Goal: Browse casually: Explore the website without a specific task or goal

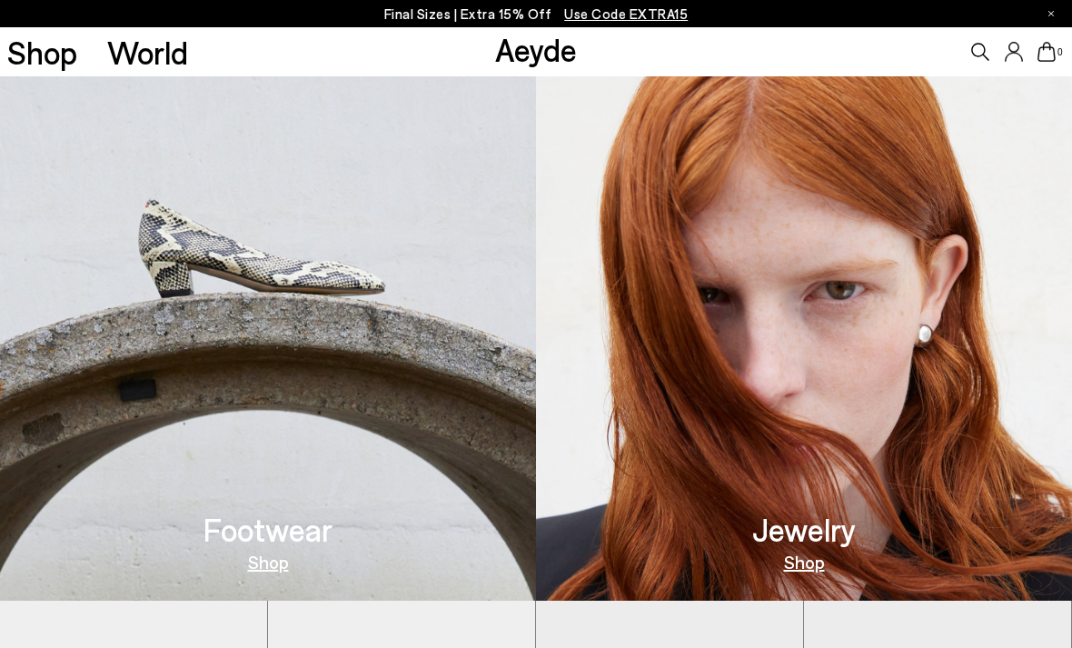
scroll to position [667, 0]
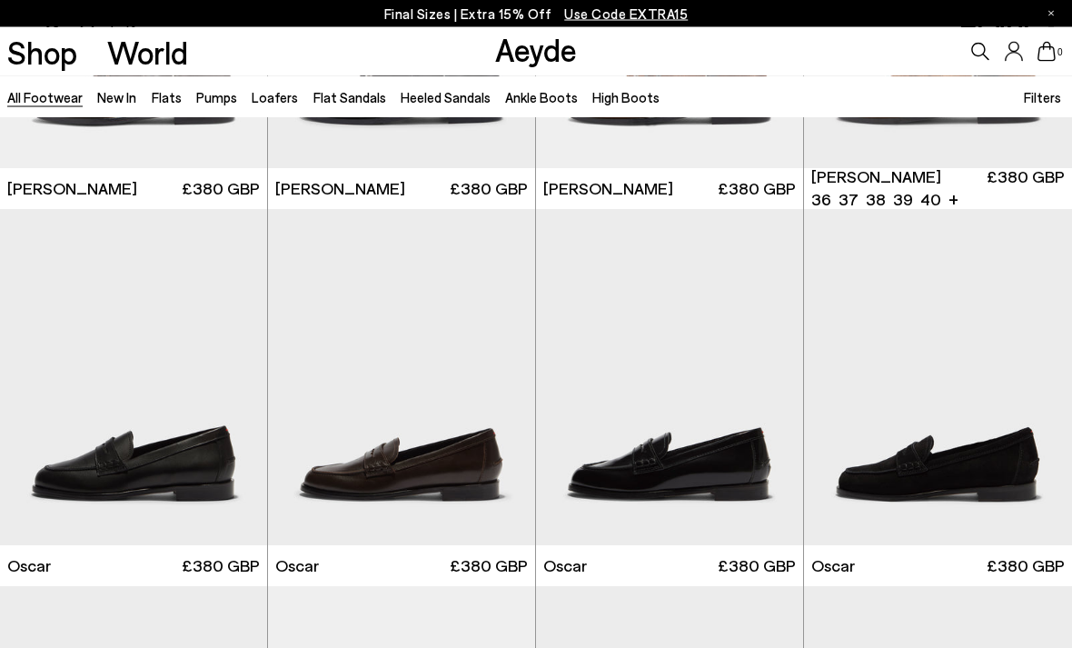
scroll to position [2172, 0]
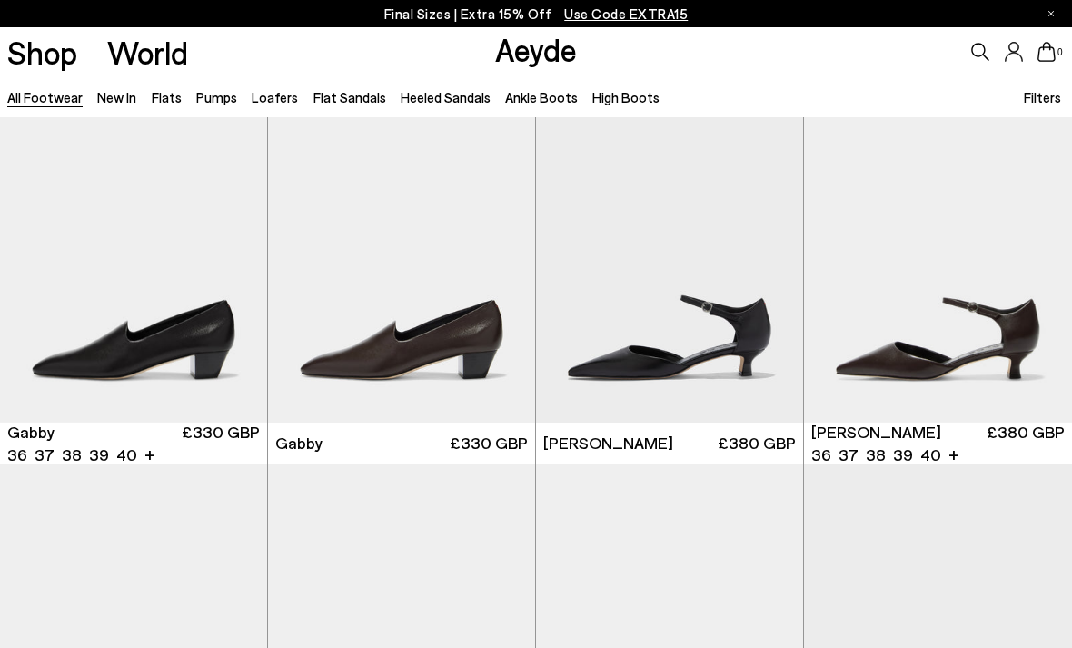
scroll to position [3859, 0]
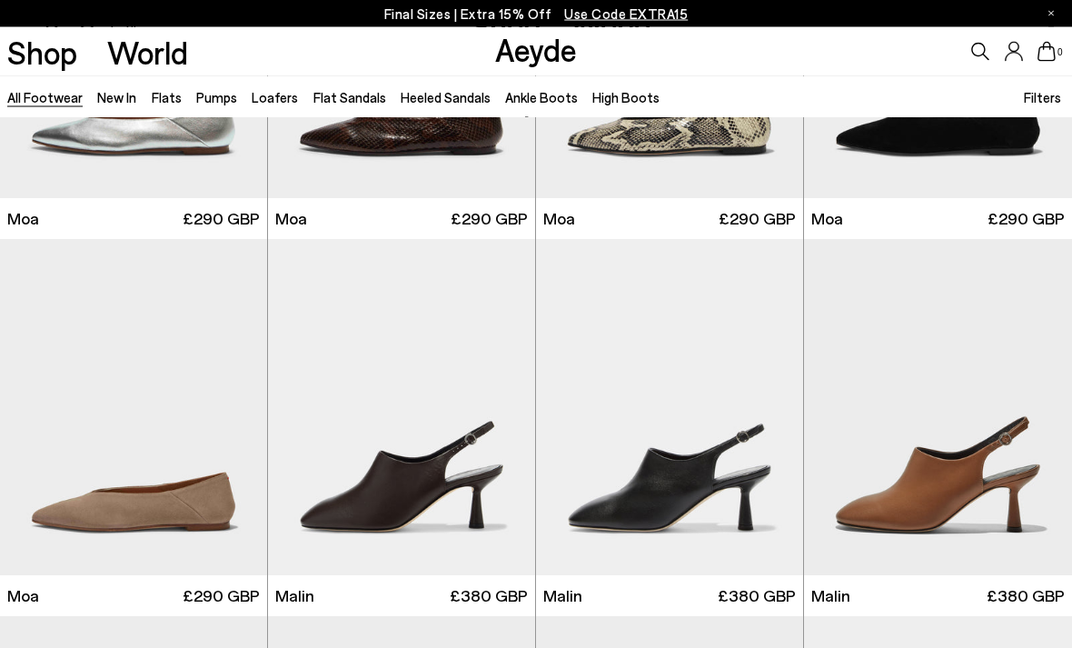
scroll to position [6663, 0]
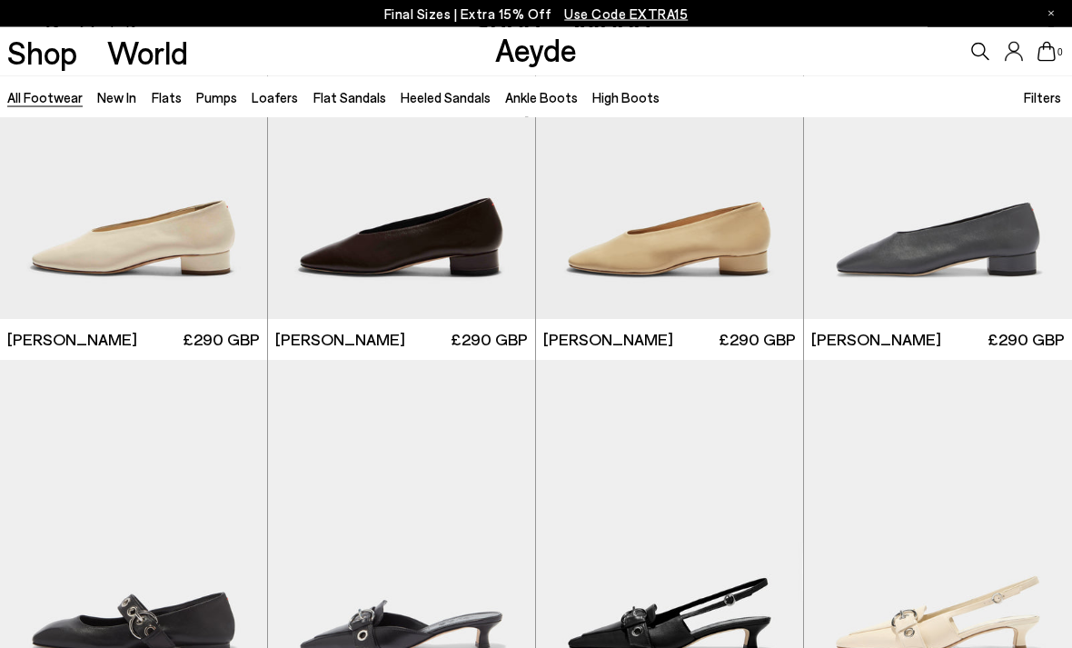
scroll to position [8048, 0]
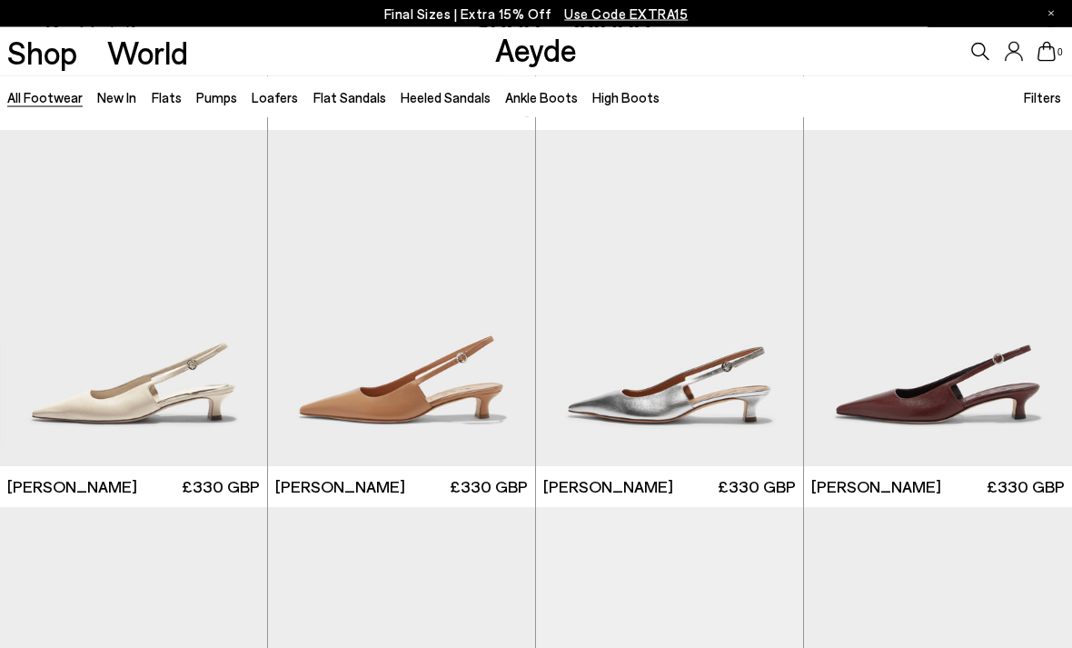
scroll to position [9788, 0]
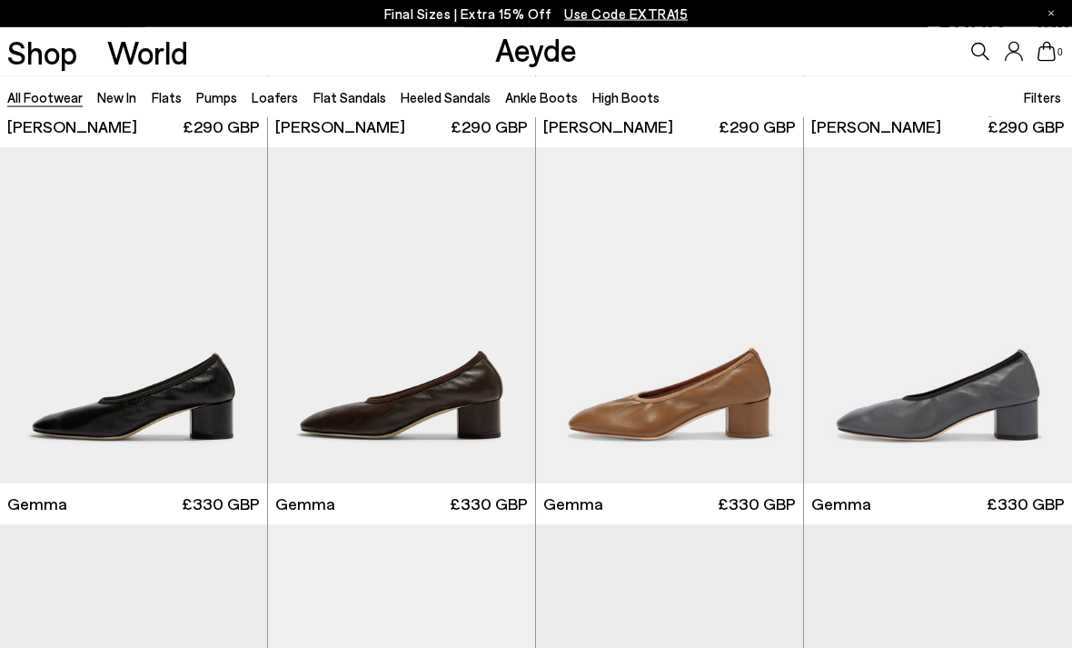
scroll to position [14316, 0]
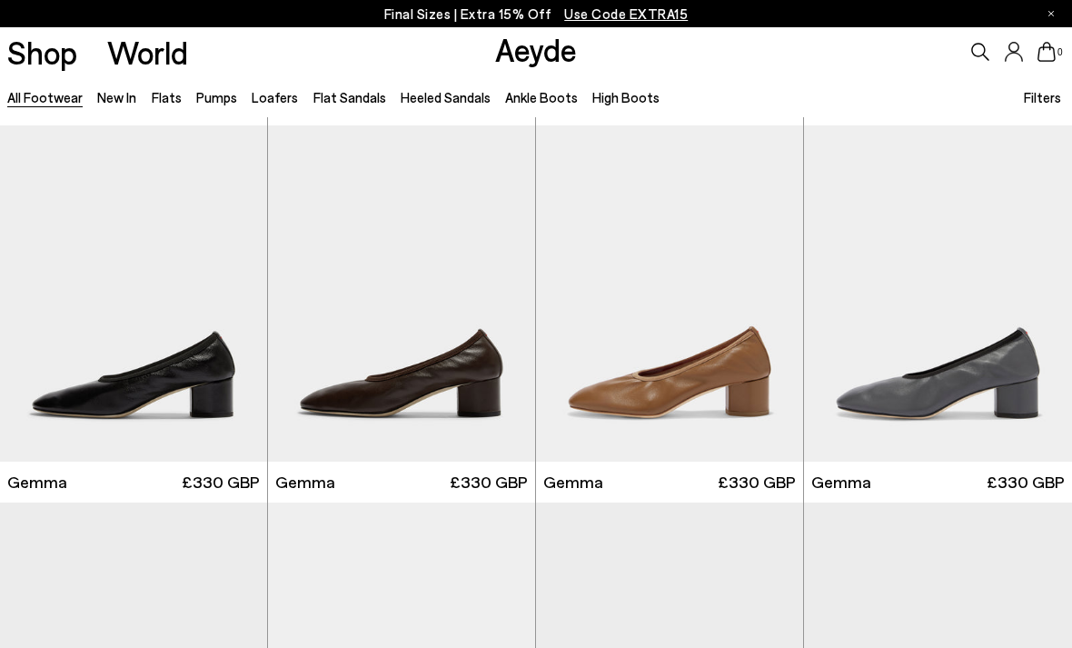
click at [444, 359] on img at bounding box center [401, 293] width 267 height 336
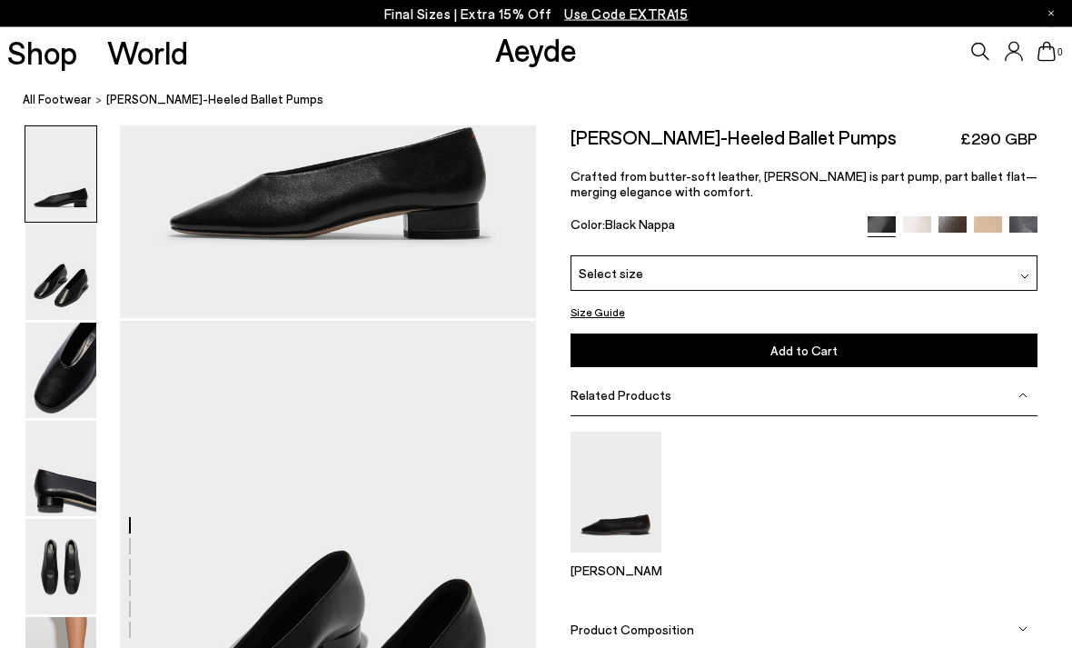
scroll to position [284, 0]
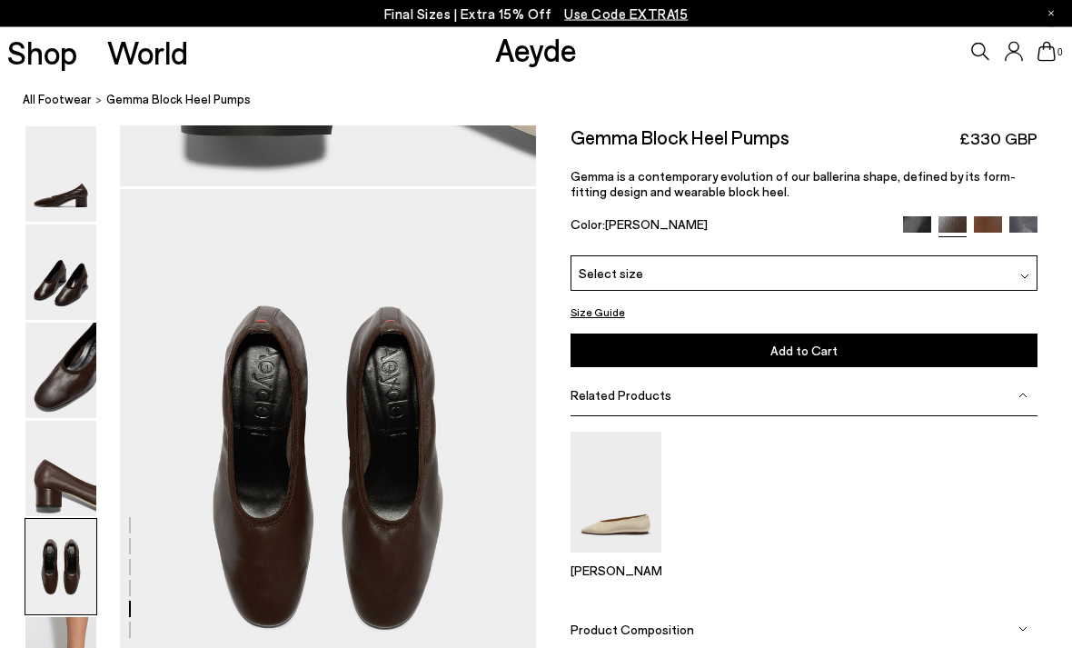
scroll to position [2231, 0]
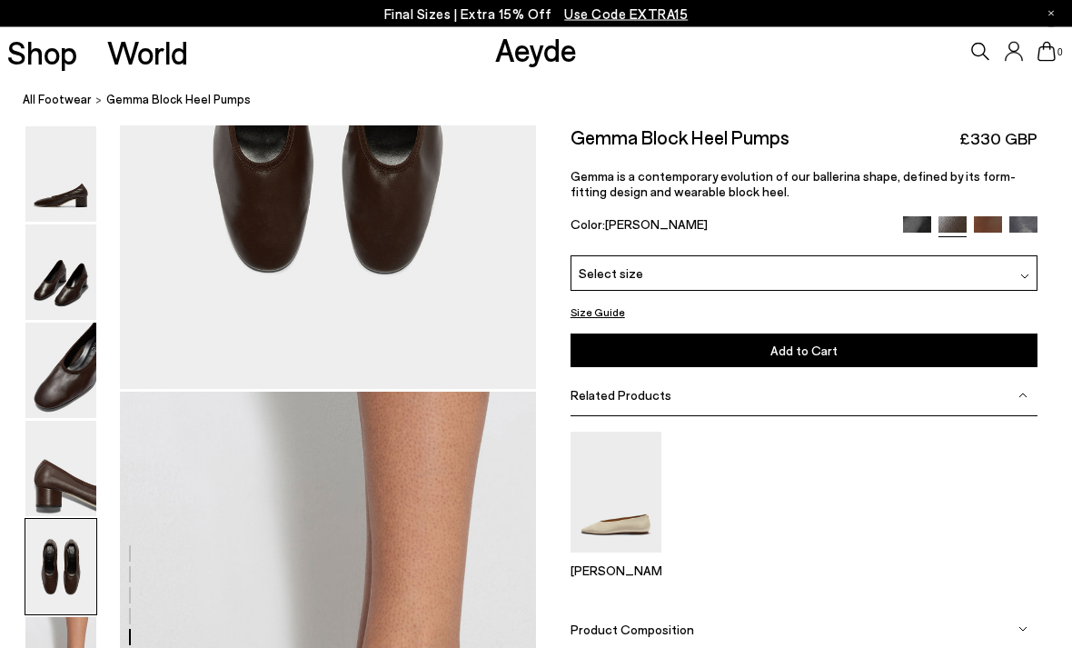
click at [67, 501] on img at bounding box center [60, 469] width 71 height 95
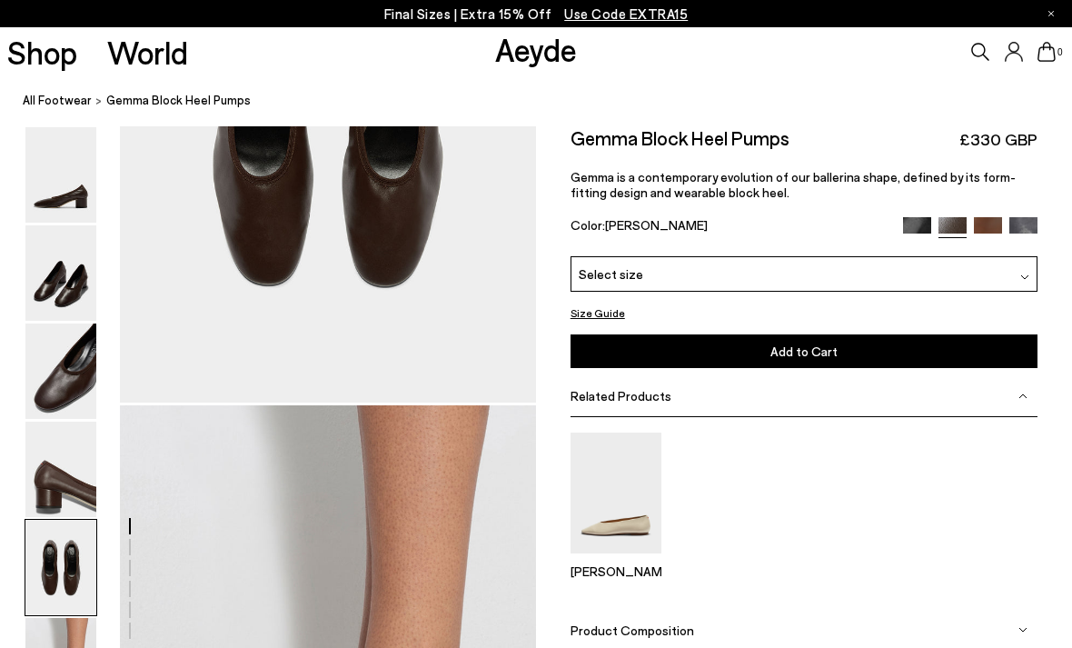
scroll to position [2475, 0]
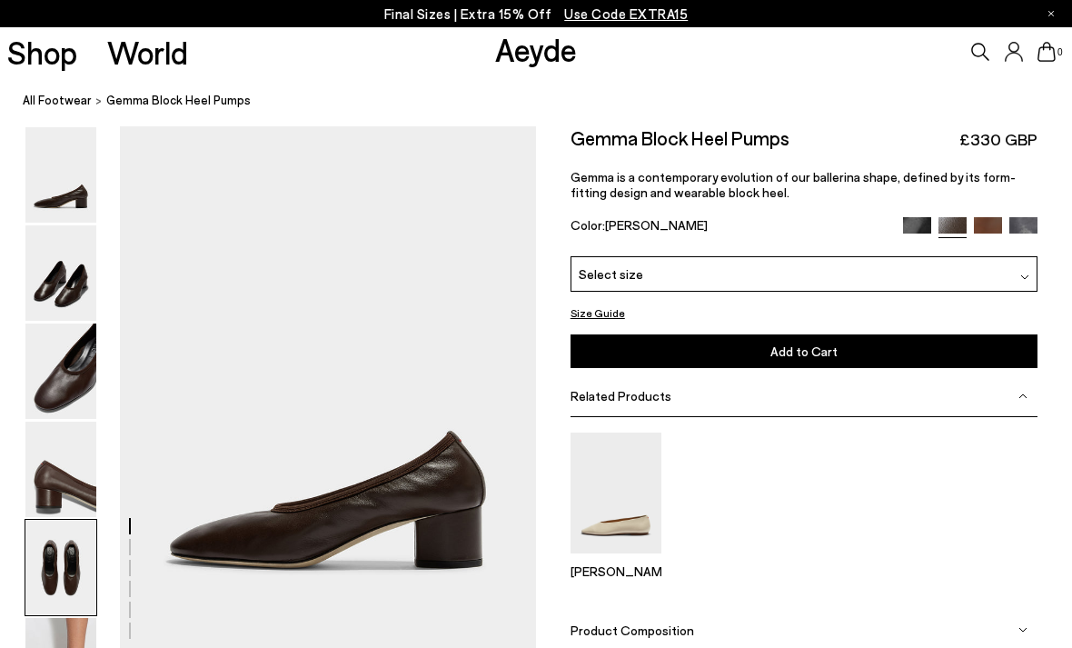
scroll to position [2475, 0]
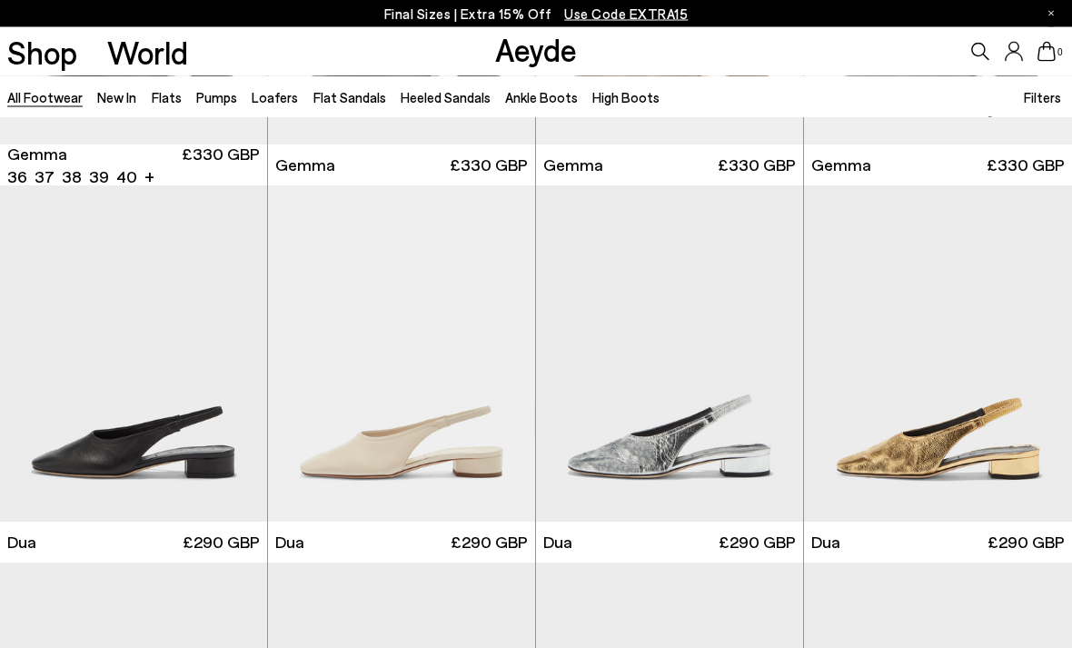
scroll to position [14691, 0]
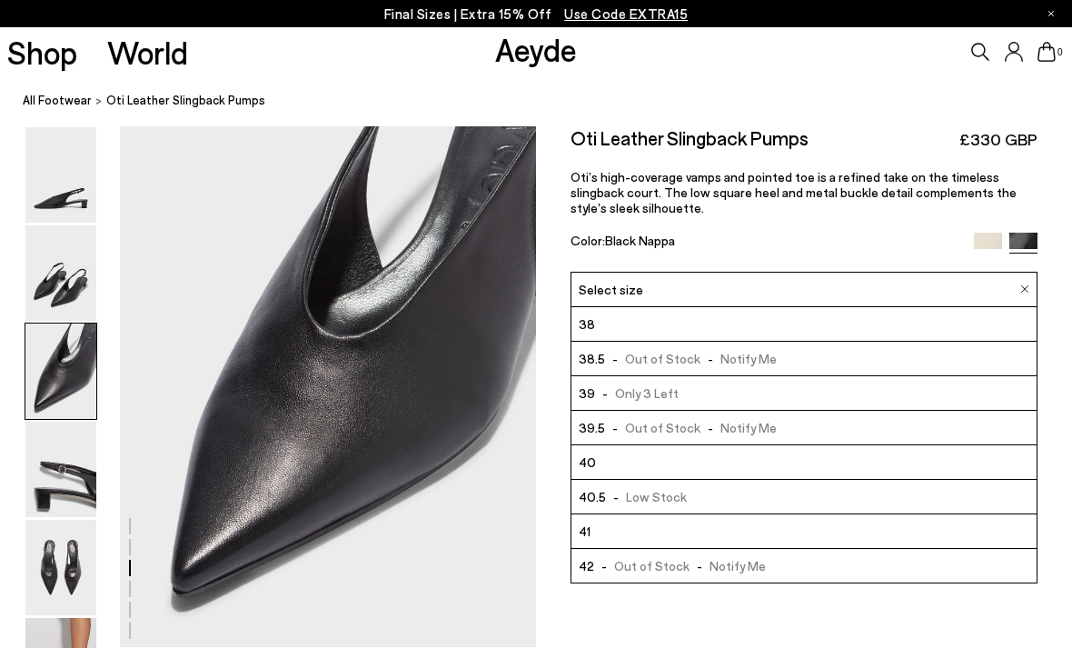
scroll to position [104, 0]
